Goal: Task Accomplishment & Management: Manage account settings

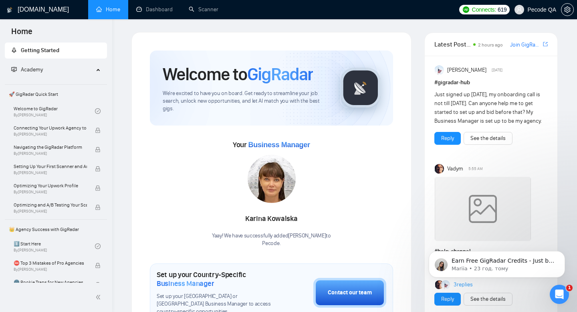
click at [548, 13] on span "Pecode QA" at bounding box center [535, 10] width 51 height 26
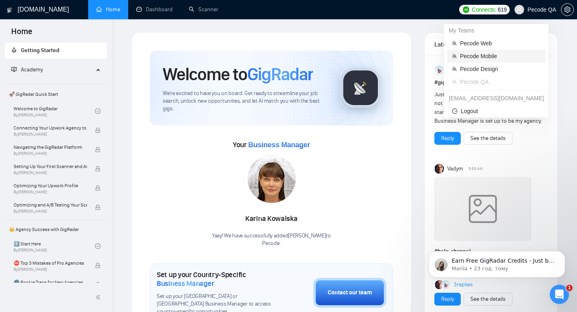
click at [493, 55] on span "Pecode Mobile" at bounding box center [500, 56] width 81 height 9
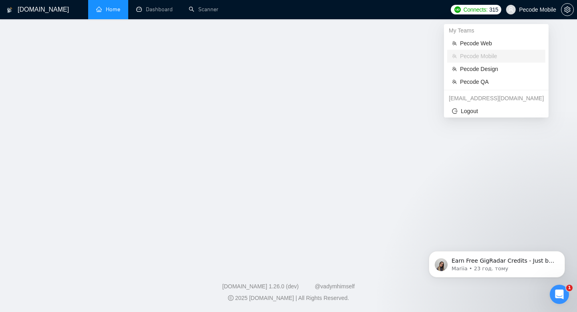
click at [530, 10] on span "Pecode Mobile" at bounding box center [537, 10] width 37 height 0
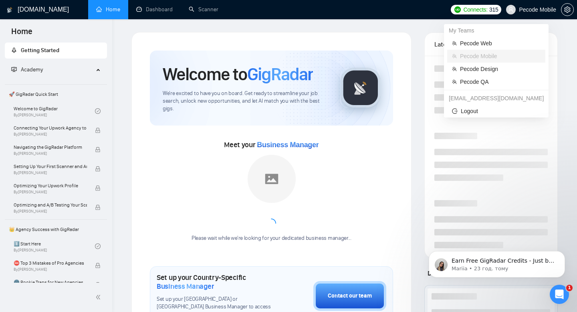
click at [530, 13] on span "Pecode Mobile" at bounding box center [532, 10] width 60 height 26
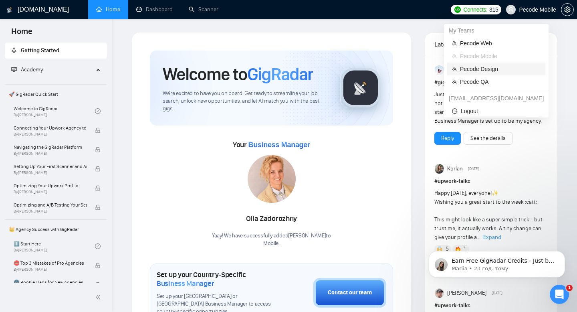
click at [504, 71] on span "Pecode Design" at bounding box center [500, 69] width 81 height 9
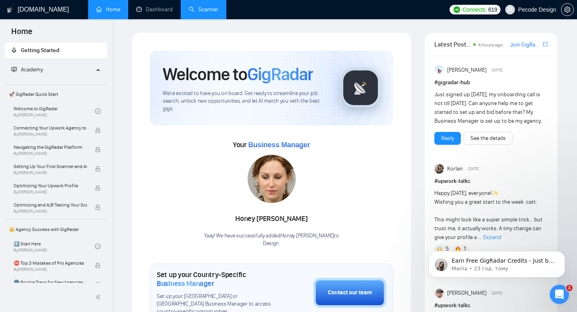
click at [195, 13] on link "Scanner" at bounding box center [204, 9] width 30 height 7
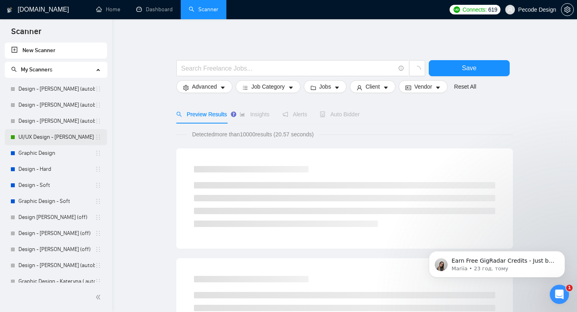
click at [47, 139] on link "UI/UX Design - [PERSON_NAME] (autobid on)" at bounding box center [56, 137] width 77 height 16
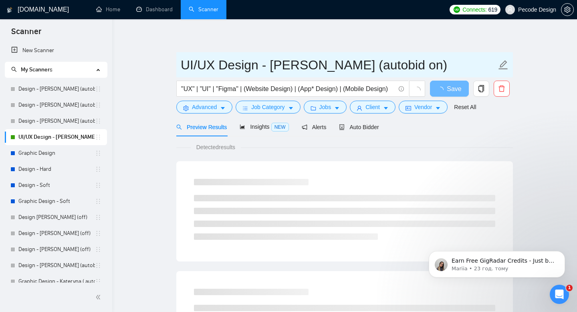
click at [394, 67] on input "UI/UX Design - [PERSON_NAME] (autobid on)" at bounding box center [339, 65] width 316 height 20
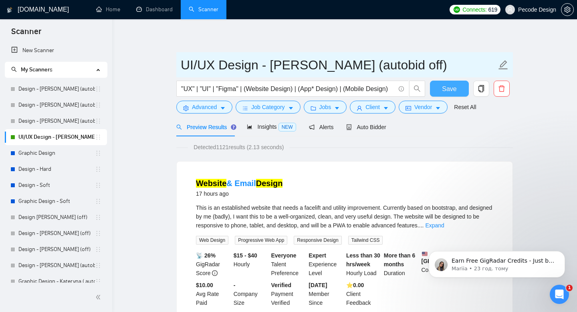
type input "UI/UX Design - [PERSON_NAME] (autobid off)"
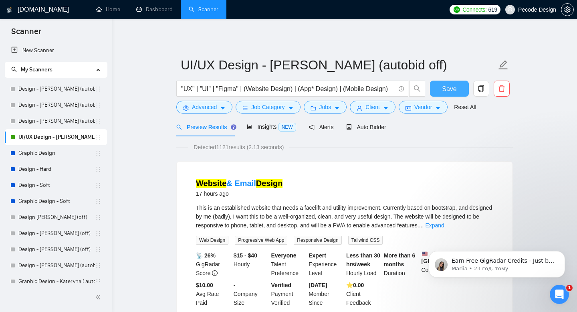
click at [453, 88] on span "Save" at bounding box center [449, 89] width 14 height 10
click at [372, 130] on div "Auto Bidder" at bounding box center [366, 127] width 40 height 9
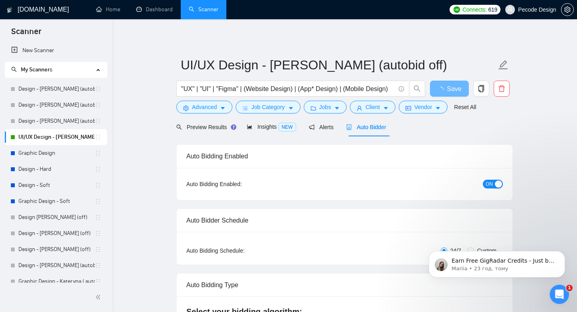
radio input "false"
radio input "true"
checkbox input "true"
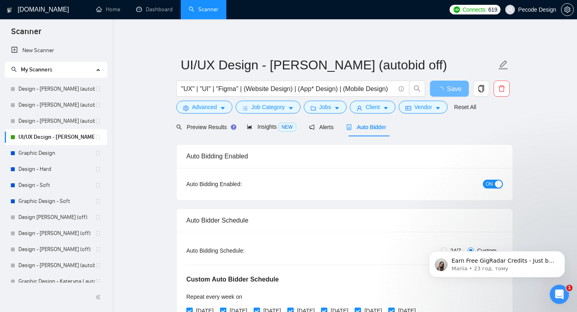
click at [490, 192] on div "Auto Bidding Enabled: ON" at bounding box center [345, 184] width 336 height 32
click at [490, 185] on span "ON" at bounding box center [489, 184] width 7 height 9
click at [445, 89] on span "Save" at bounding box center [449, 89] width 14 height 10
checkbox input "true"
click at [163, 13] on link "Dashboard" at bounding box center [154, 9] width 36 height 7
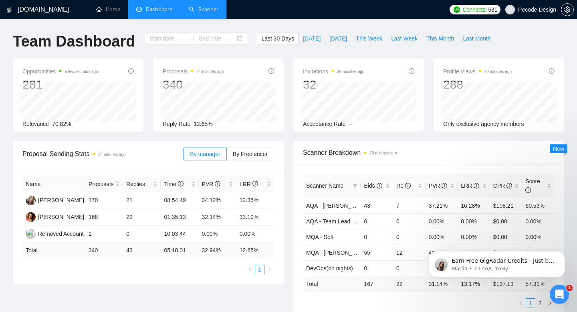
type input "[DATE]"
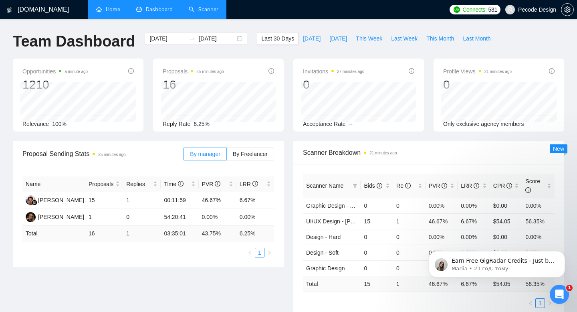
click at [117, 7] on link "Home" at bounding box center [108, 9] width 24 height 7
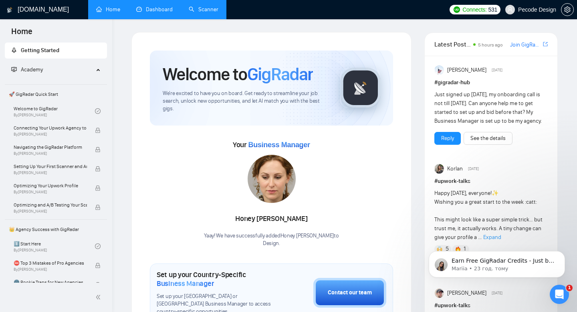
click at [142, 13] on link "Dashboard" at bounding box center [154, 9] width 36 height 7
click at [113, 13] on link "Home" at bounding box center [108, 9] width 24 height 7
